Goal: Transaction & Acquisition: Purchase product/service

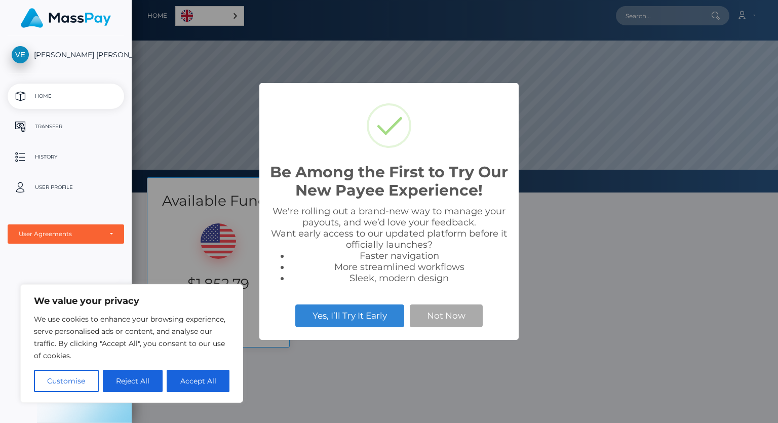
scroll to position [192, 646]
click at [187, 380] on button "Accept All" at bounding box center [198, 381] width 63 height 22
checkbox input "true"
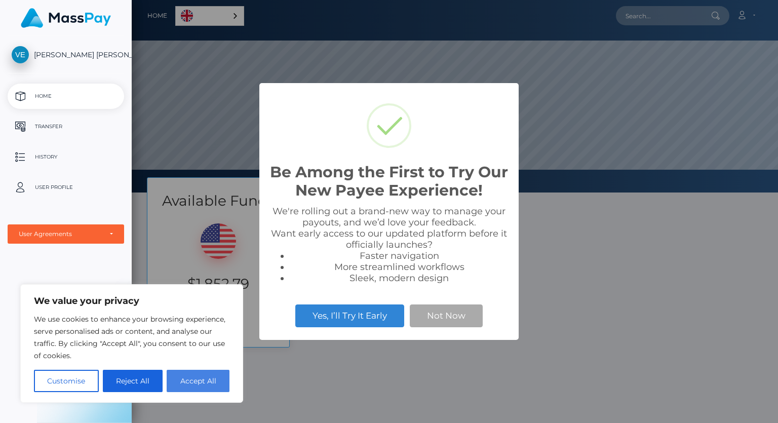
checkbox input "true"
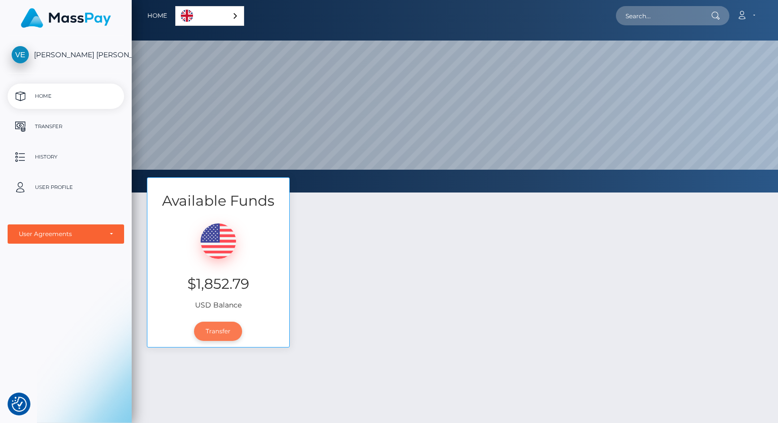
click at [222, 327] on link "Transfer" at bounding box center [218, 330] width 48 height 19
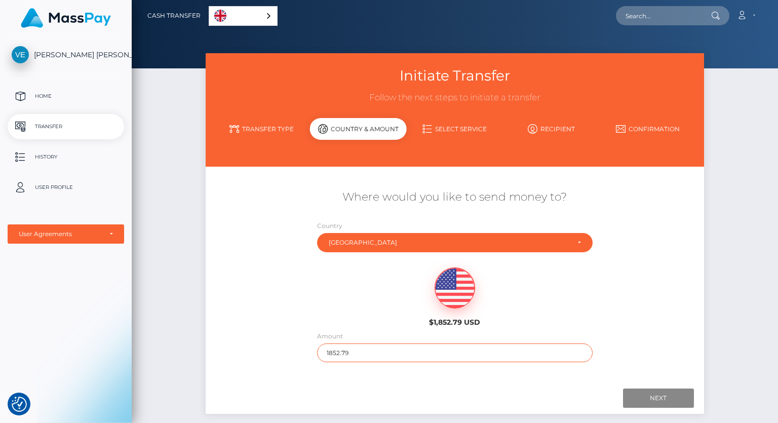
click at [364, 352] on input "1852.79" at bounding box center [454, 352] width 275 height 19
type input "1"
type input "100"
click at [658, 394] on input "Next" at bounding box center [658, 397] width 71 height 19
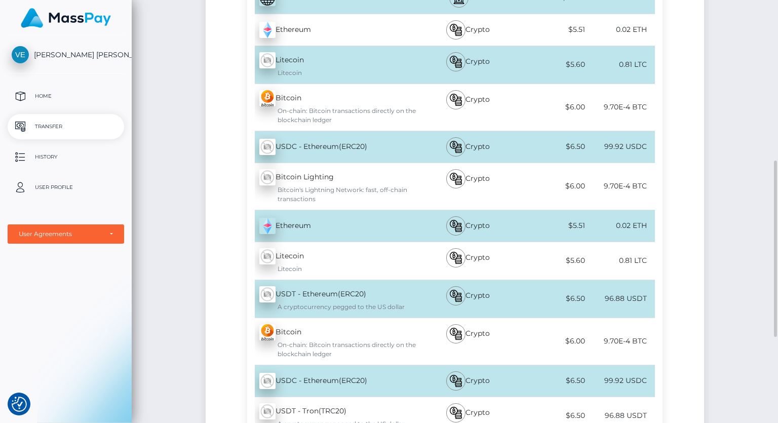
scroll to position [369, 0]
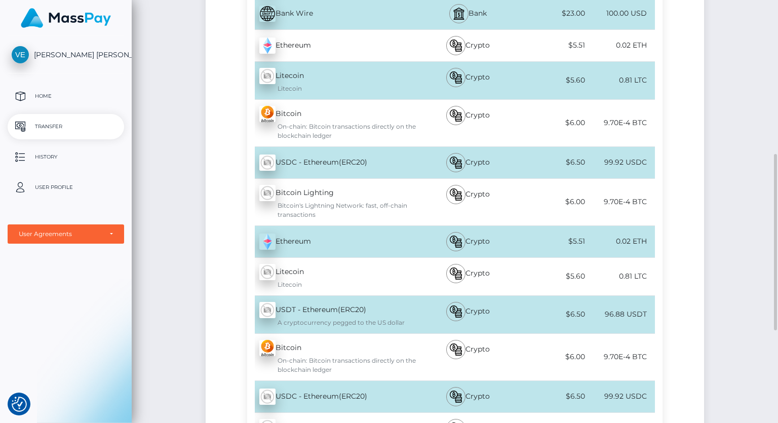
click at [365, 318] on div "A cryptocurrency pegged to the US dollar" at bounding box center [337, 322] width 157 height 9
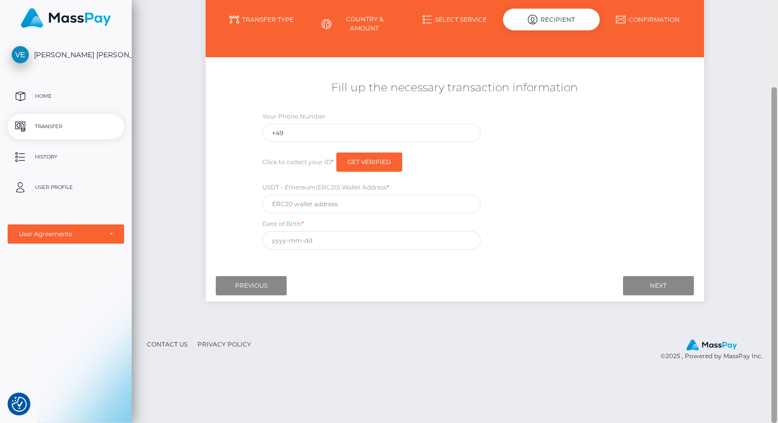
scroll to position [109, 0]
click at [378, 136] on input "+49" at bounding box center [371, 133] width 218 height 19
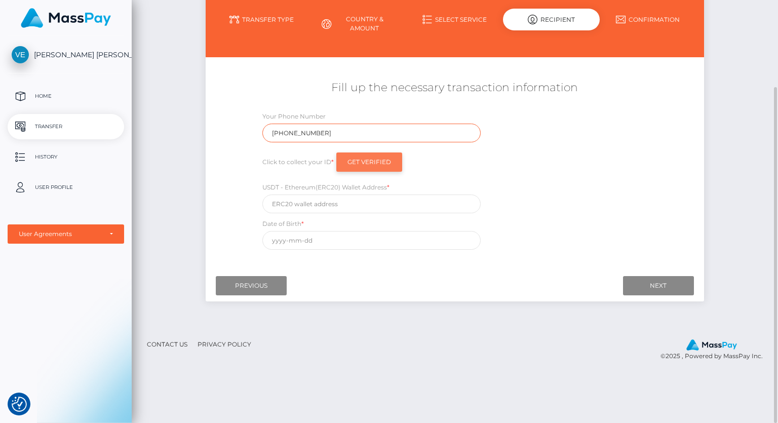
type input "+491732785660"
click at [356, 165] on input "Get Verified" at bounding box center [369, 161] width 66 height 19
click at [314, 209] on input "text" at bounding box center [371, 203] width 218 height 19
paste input "0xb862CA4e99F980D83E9D8e57c9242511FF3eD46B"
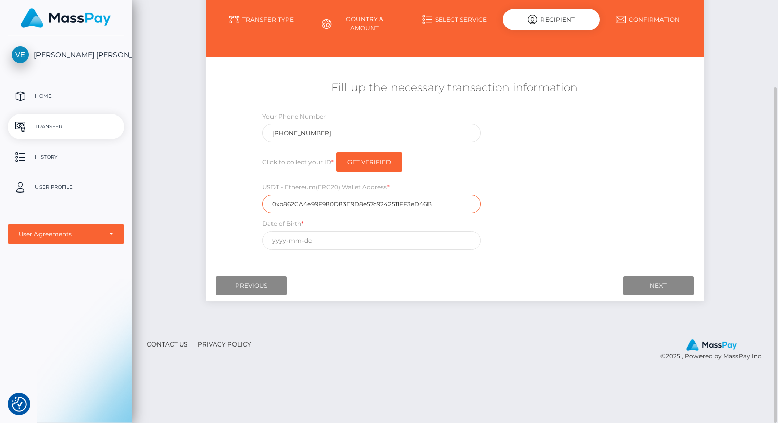
type input "0xb862CA4e99F980D83E9D8e57c9242511FF3eD46B"
click at [308, 238] on input "text" at bounding box center [371, 240] width 218 height 19
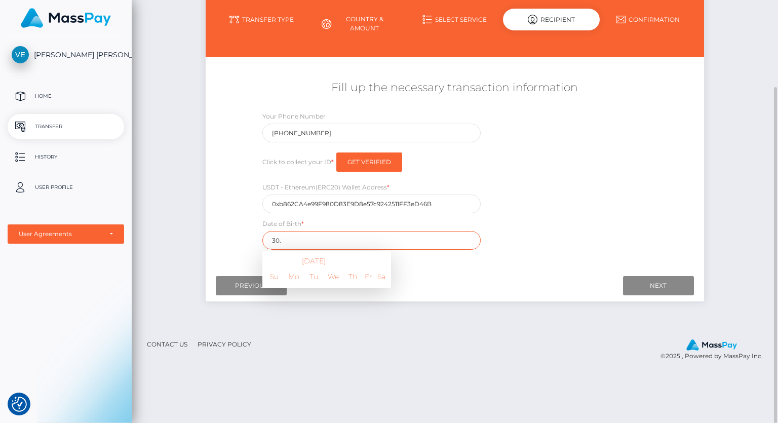
click at [308, 238] on input "30." at bounding box center [371, 240] width 218 height 19
type input "30.01.1973"
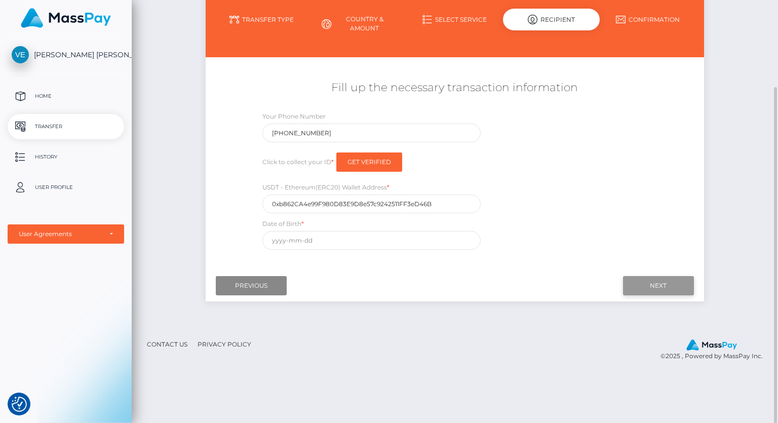
click at [645, 290] on input "Next" at bounding box center [658, 285] width 71 height 19
click at [345, 247] on input "text" at bounding box center [371, 240] width 218 height 19
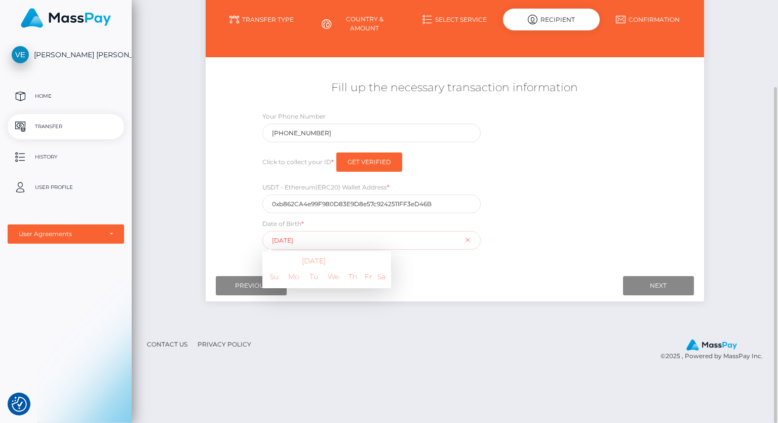
type input "1973-01-30"
click at [647, 287] on input "Next" at bounding box center [658, 285] width 71 height 19
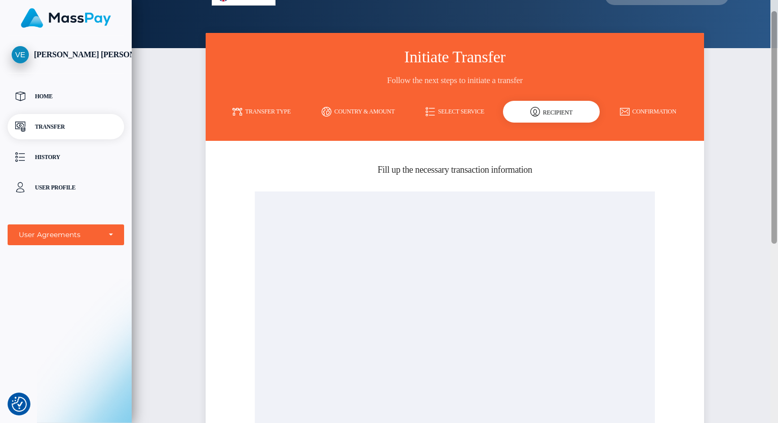
scroll to position [0, 0]
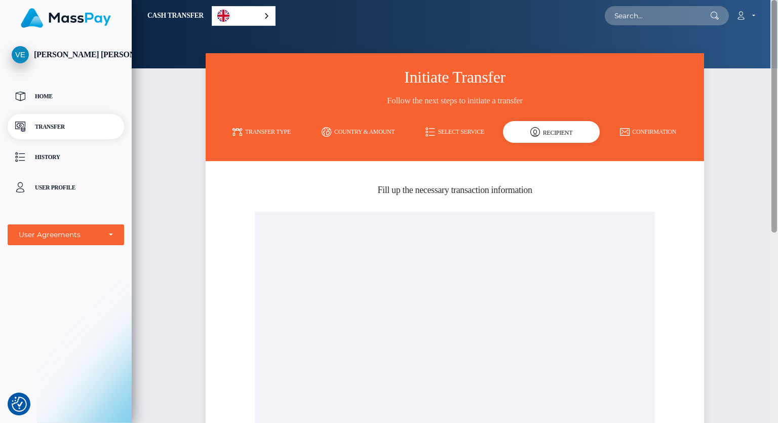
drag, startPoint x: 772, startPoint y: 94, endPoint x: 777, endPoint y: -6, distance: 100.3
click at [550, 130] on div "Recipient" at bounding box center [551, 132] width 97 height 22
click at [269, 133] on link "Transfer Type" at bounding box center [261, 132] width 97 height 18
